Goal: Task Accomplishment & Management: Use online tool/utility

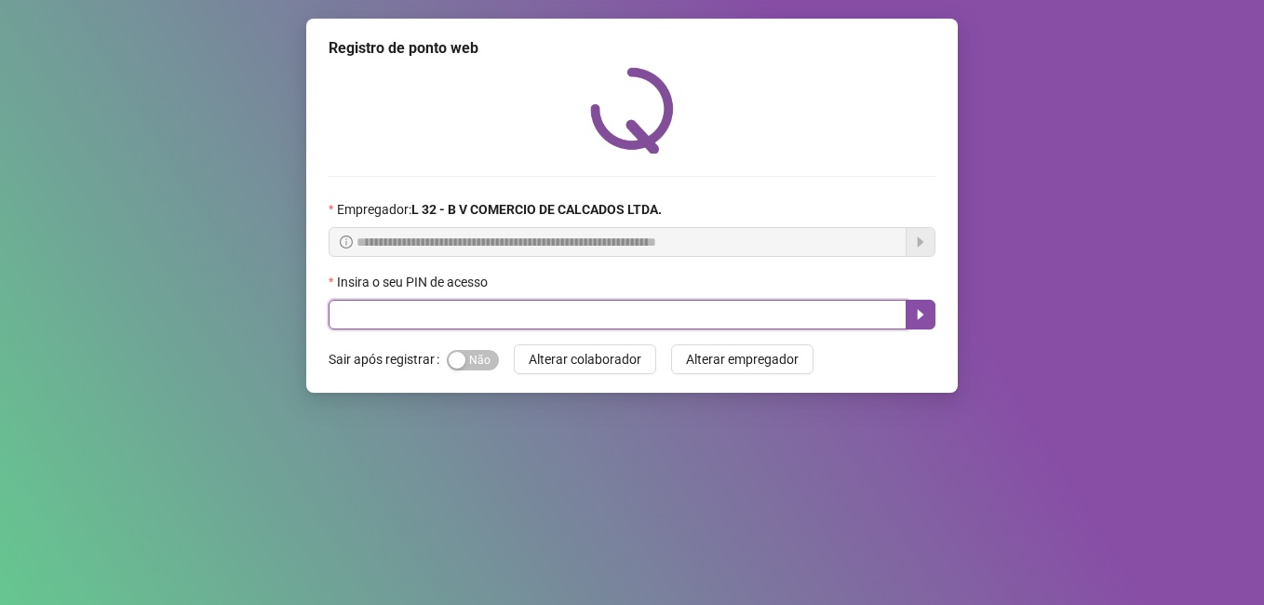
click at [340, 320] on input "text" at bounding box center [618, 315] width 578 height 30
type input "*****"
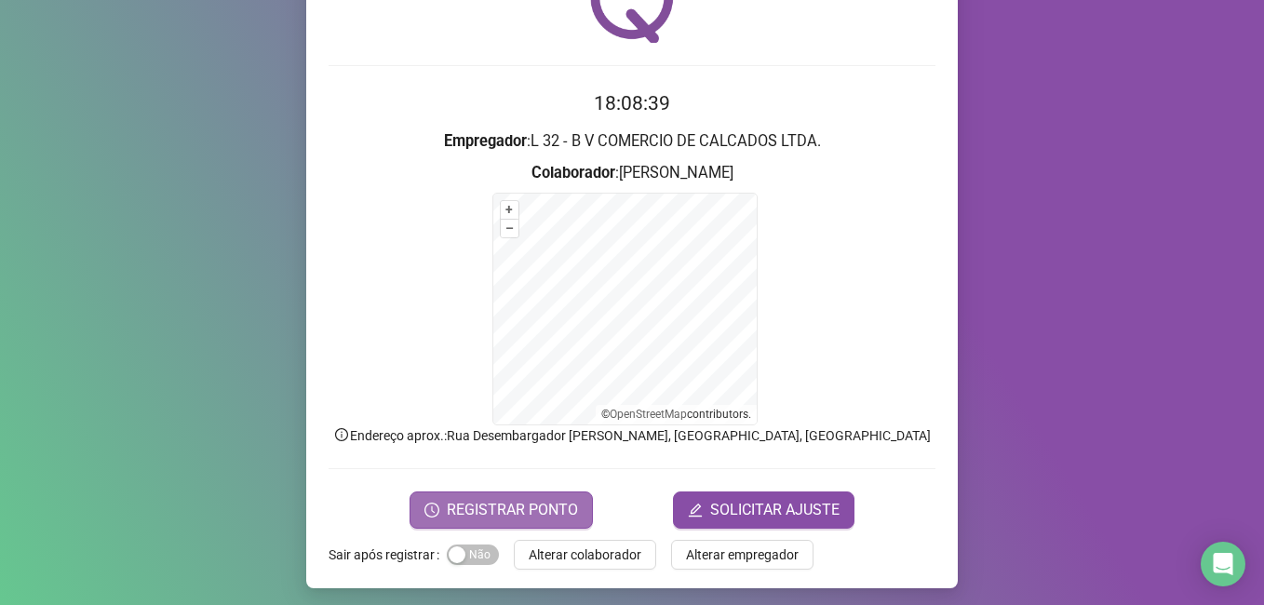
scroll to position [116, 0]
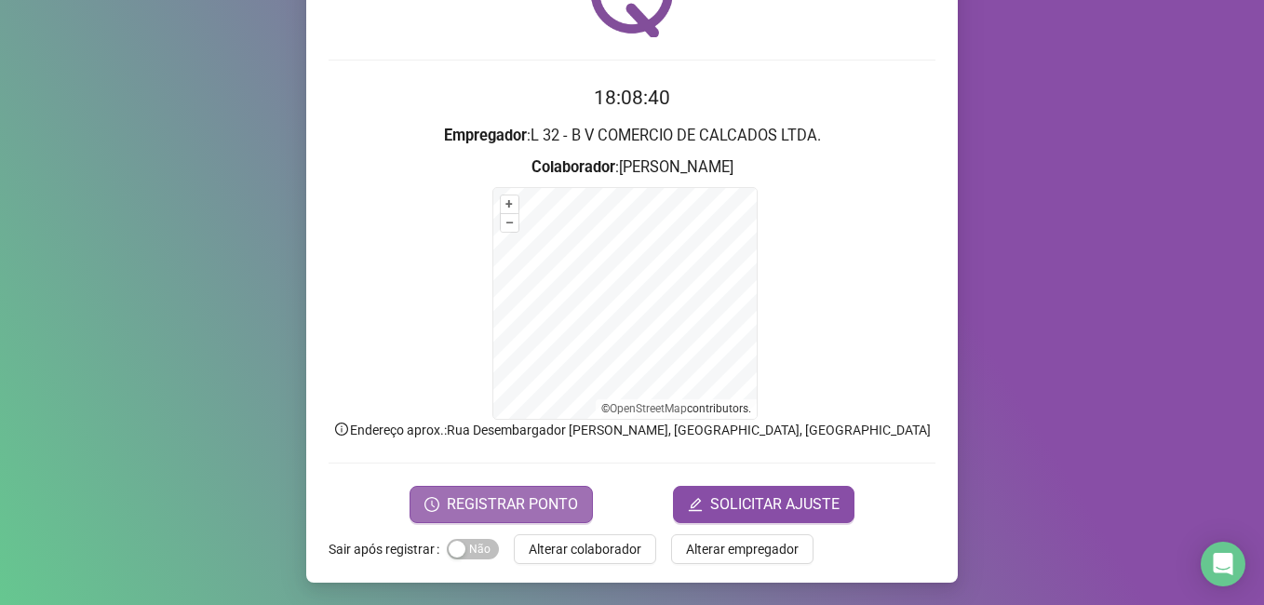
click at [450, 506] on span "REGISTRAR PONTO" at bounding box center [512, 504] width 131 height 22
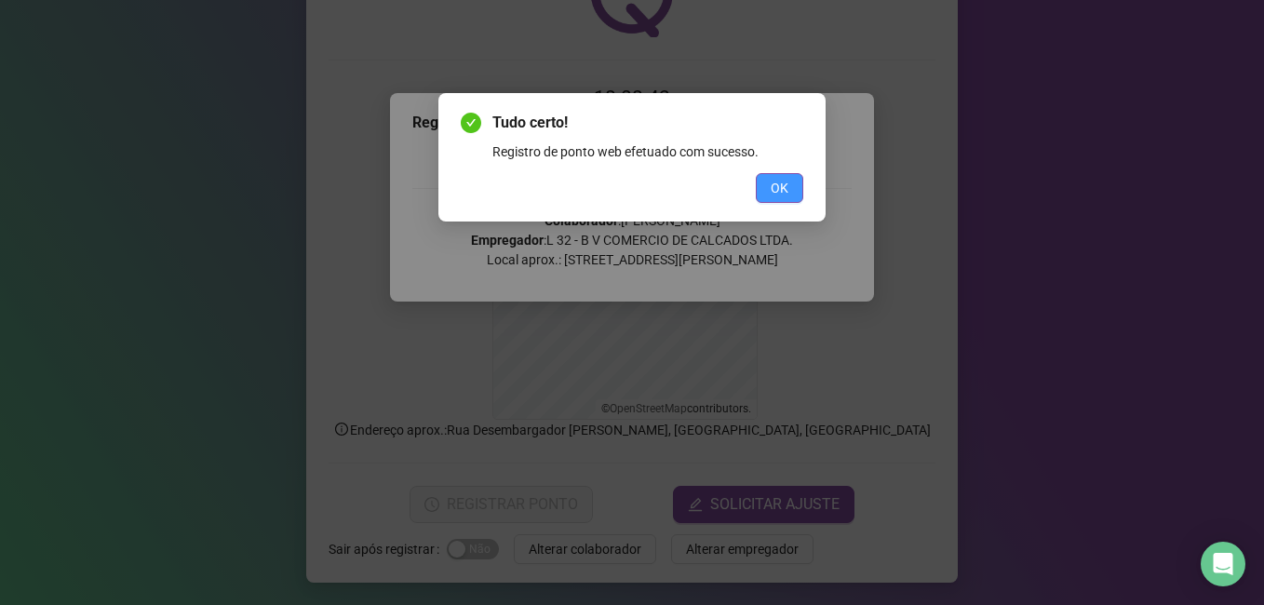
click at [780, 190] on span "OK" at bounding box center [780, 188] width 18 height 20
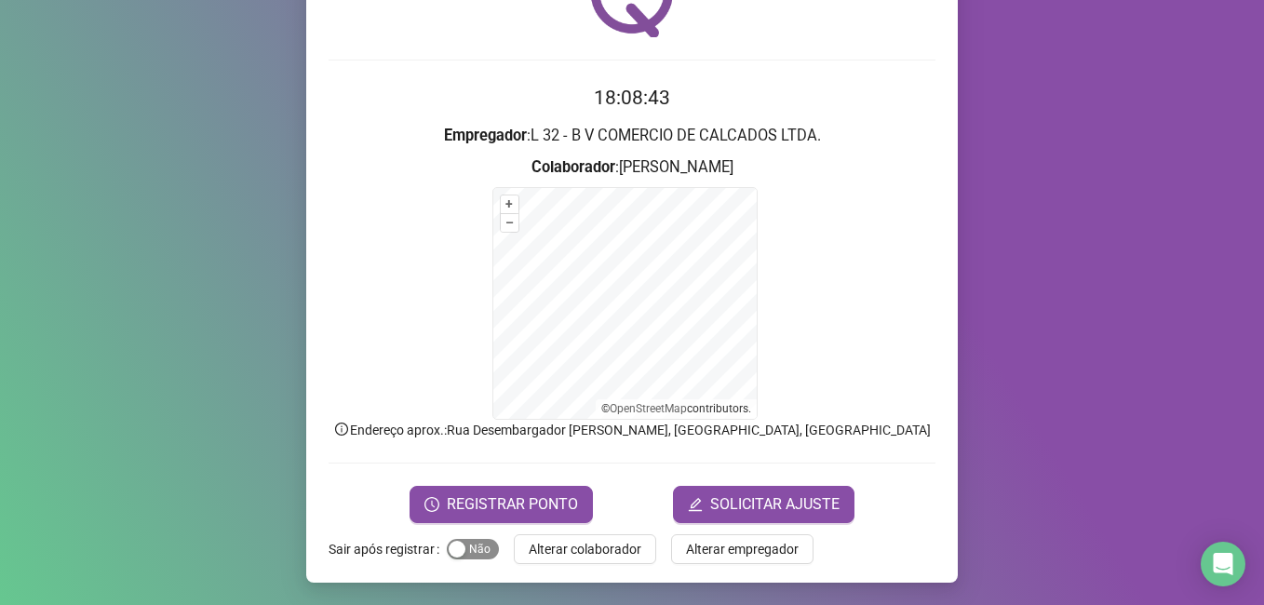
click at [461, 557] on span "Sim Não" at bounding box center [473, 549] width 52 height 20
click at [547, 548] on span "Alterar colaborador" at bounding box center [585, 549] width 113 height 20
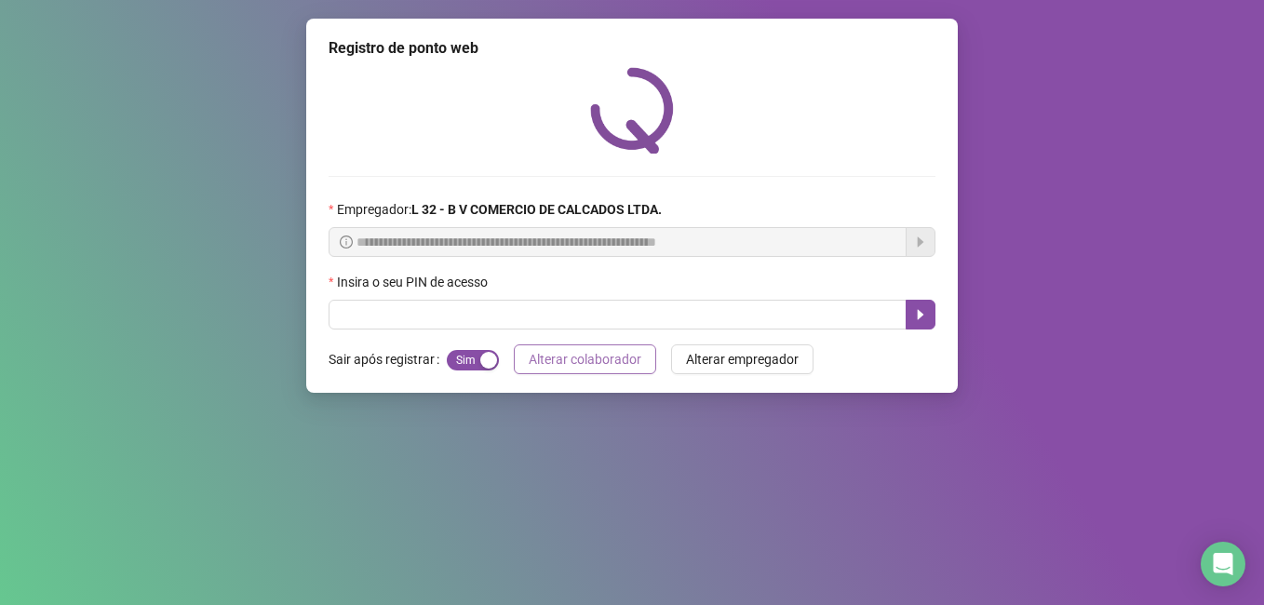
scroll to position [0, 0]
drag, startPoint x: 498, startPoint y: 301, endPoint x: 498, endPoint y: 316, distance: 14.9
click at [498, 304] on input "text" at bounding box center [618, 315] width 578 height 30
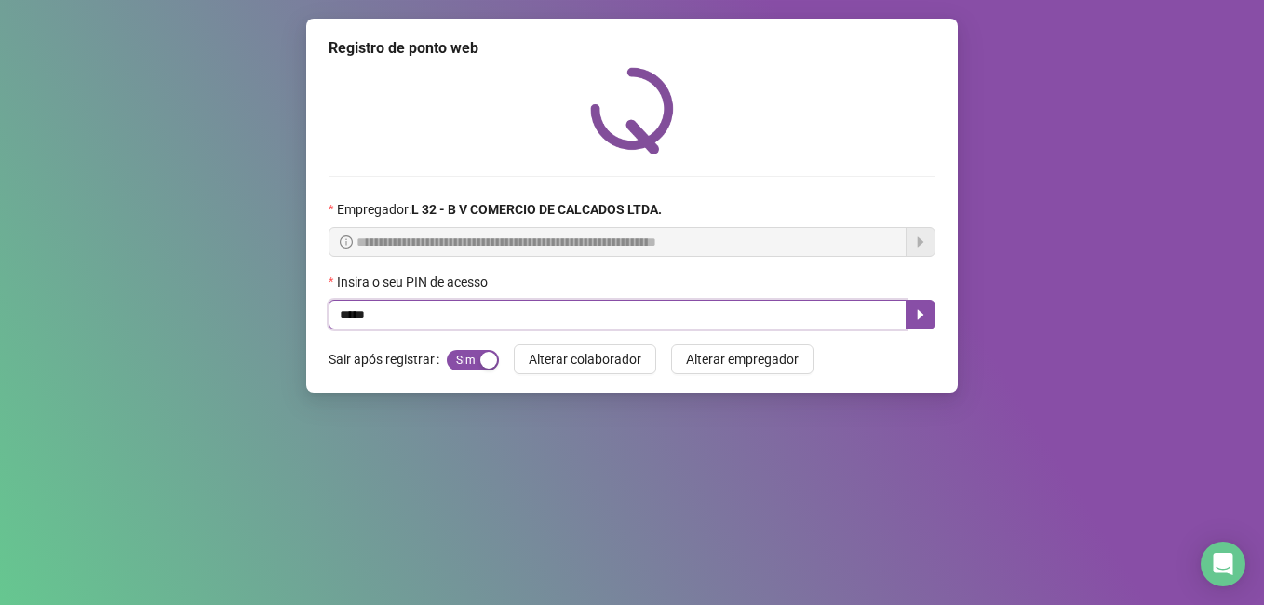
type input "*****"
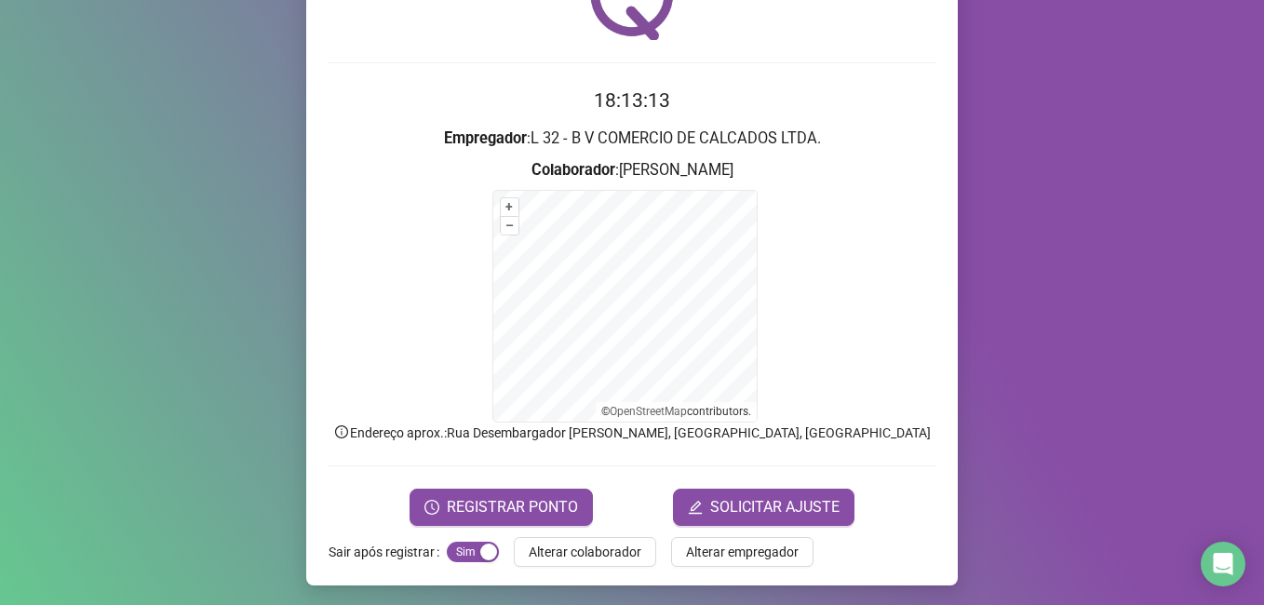
scroll to position [116, 0]
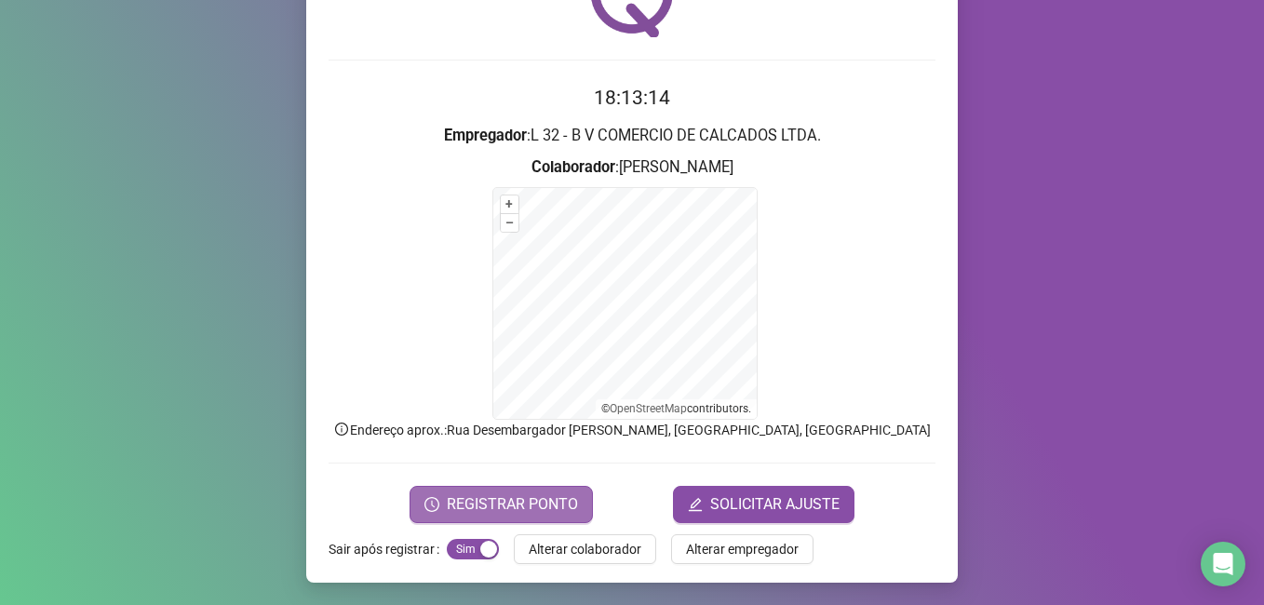
click at [552, 510] on span "REGISTRAR PONTO" at bounding box center [512, 504] width 131 height 22
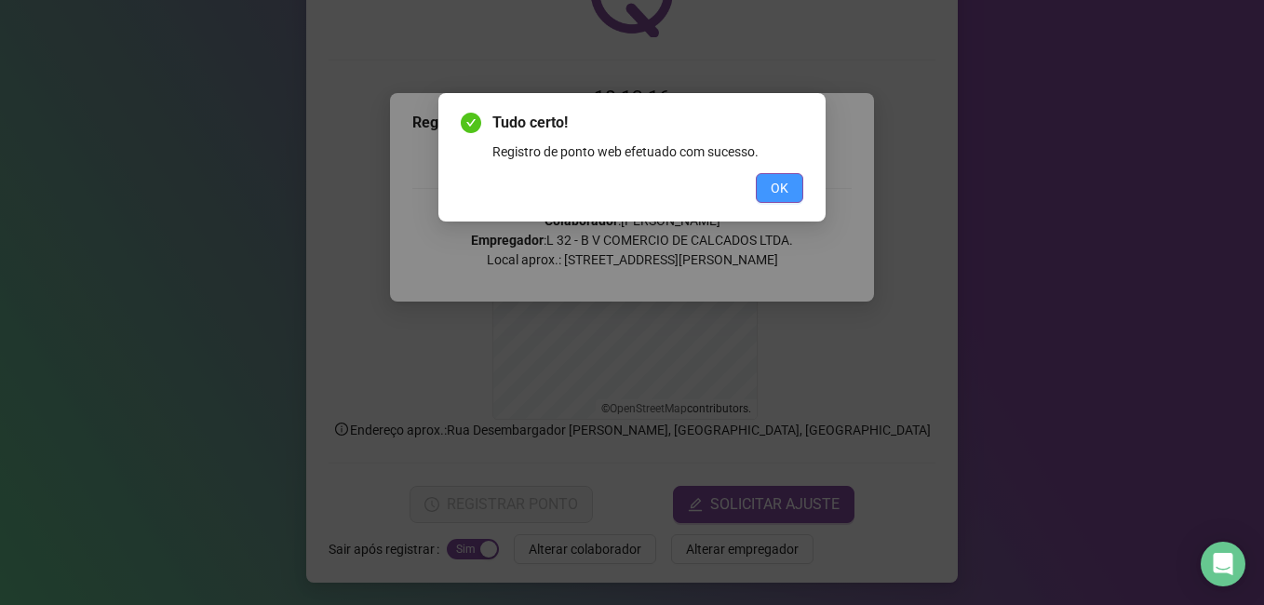
click at [788, 180] on span "OK" at bounding box center [780, 188] width 18 height 20
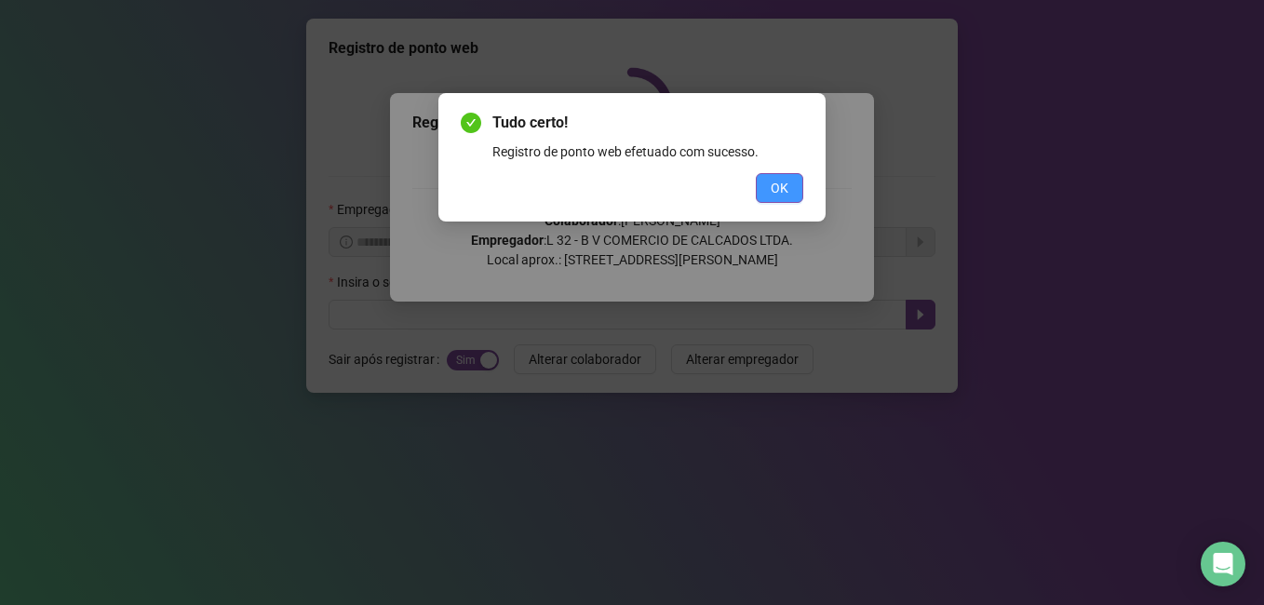
scroll to position [0, 0]
